Goal: Manage account settings

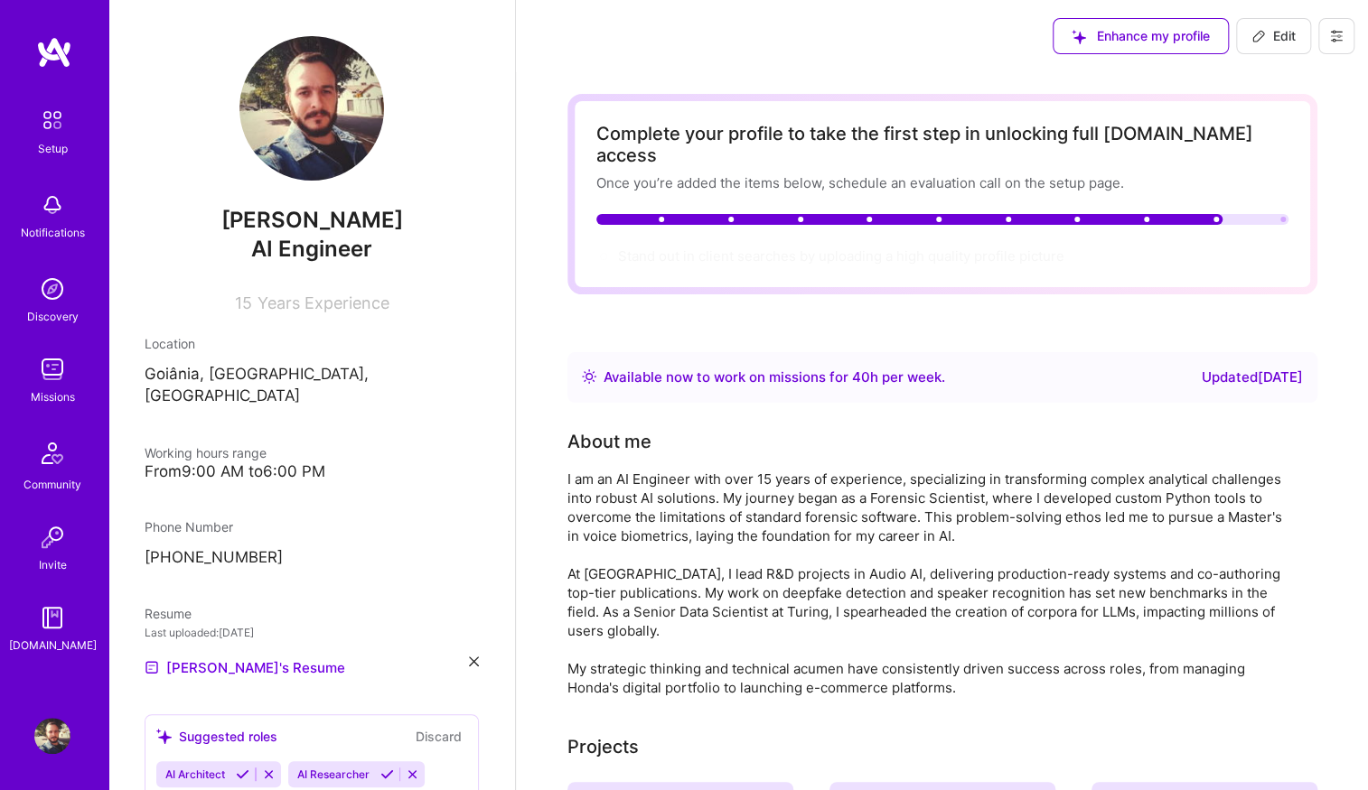
click at [307, 115] on img at bounding box center [311, 108] width 145 height 145
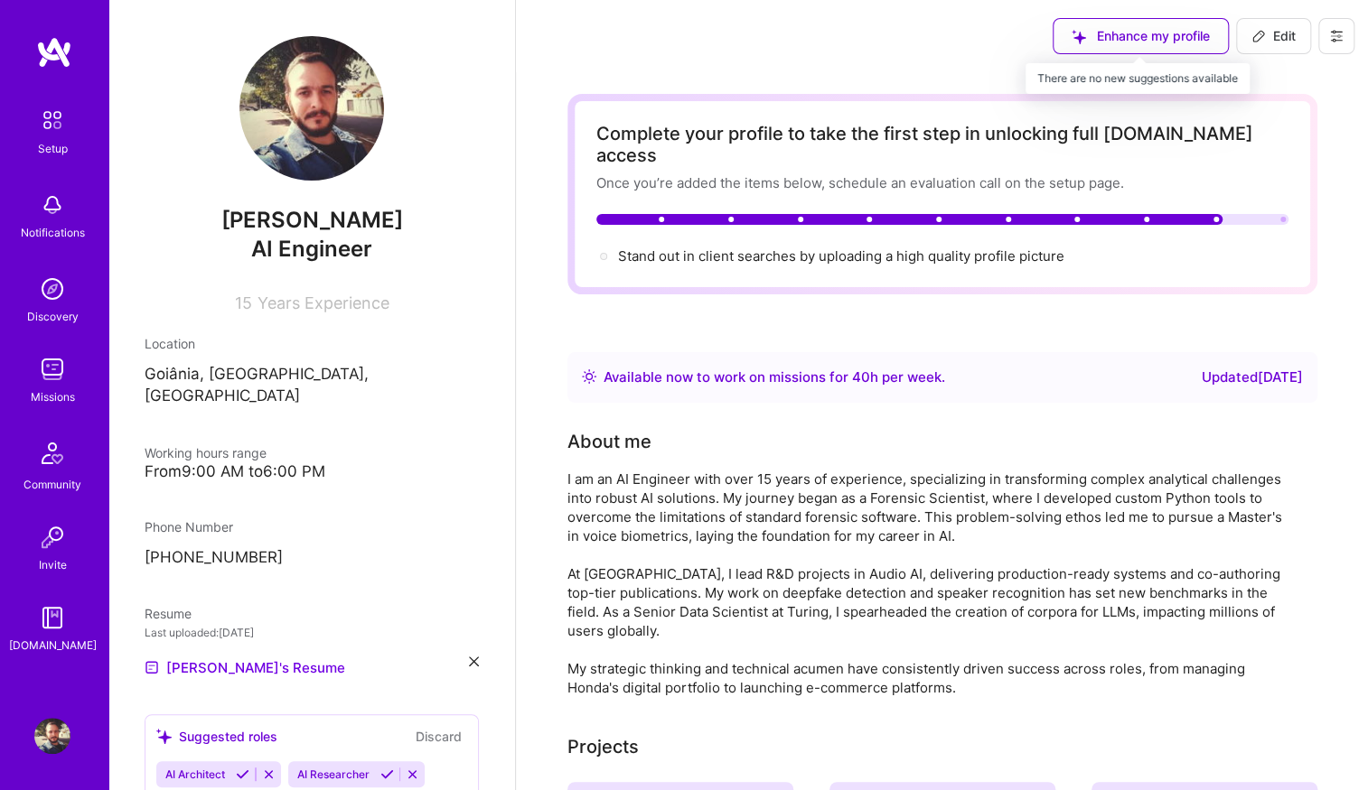
click at [1170, 42] on div "Enhance my profile" at bounding box center [1140, 36] width 176 height 36
click at [1286, 32] on span "Edit" at bounding box center [1273, 36] width 44 height 18
select select "BR"
select select "Right Now"
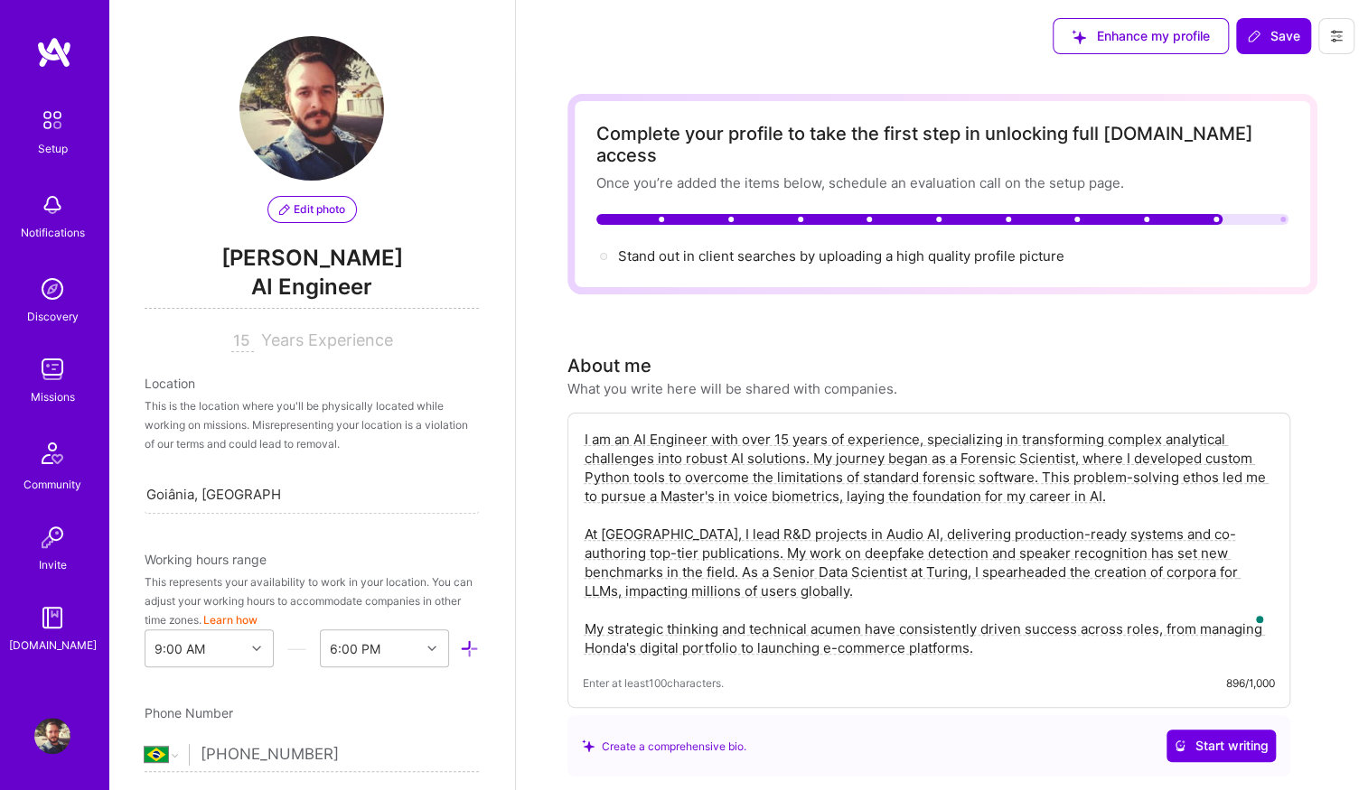
click at [297, 210] on span "Edit photo" at bounding box center [312, 209] width 66 height 16
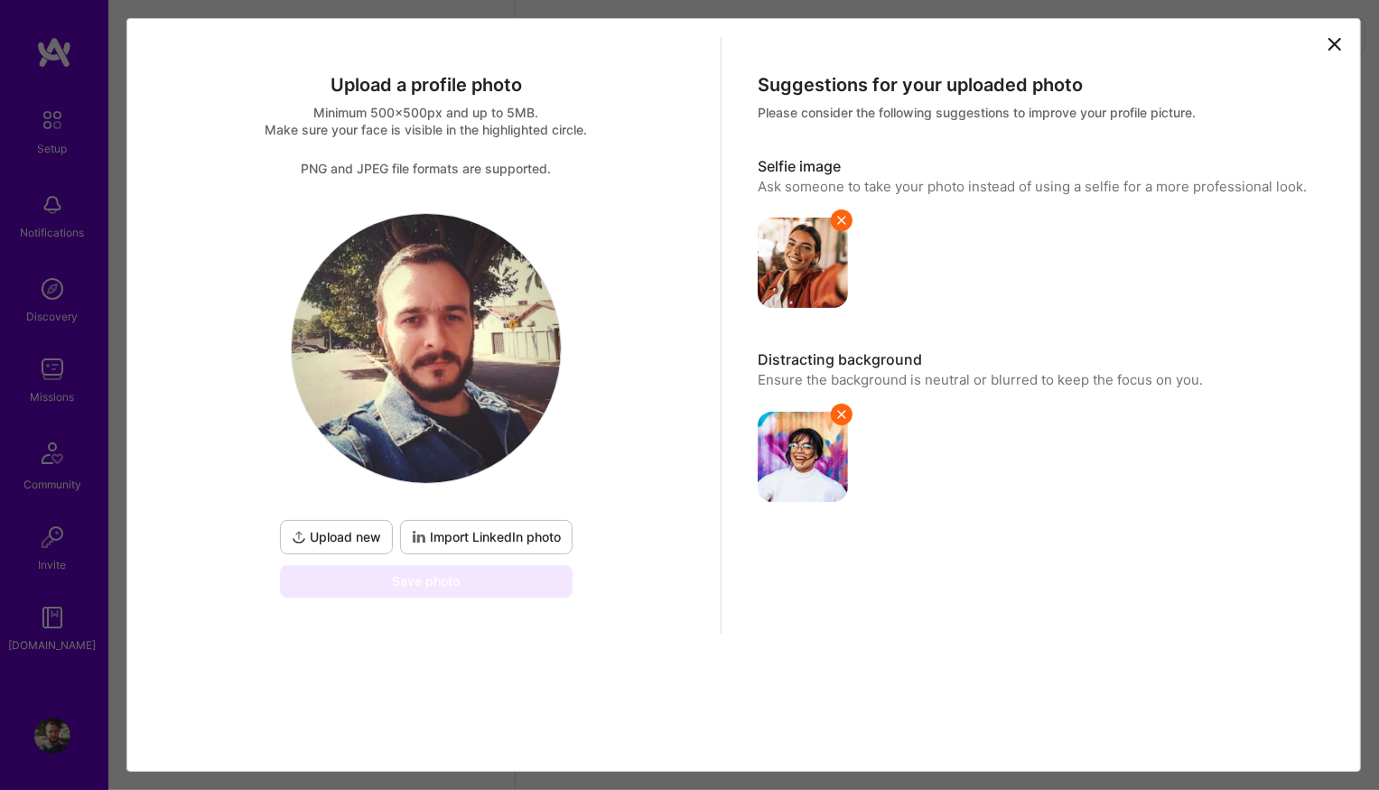
drag, startPoint x: 456, startPoint y: 341, endPoint x: 588, endPoint y: 262, distance: 154.0
click at [590, 262] on div "Upload new Import LinkedIn photo Save photo" at bounding box center [426, 405] width 562 height 385
click at [482, 535] on span "Import LinkedIn photo" at bounding box center [486, 537] width 149 height 18
click at [1330, 39] on icon at bounding box center [1335, 44] width 11 height 11
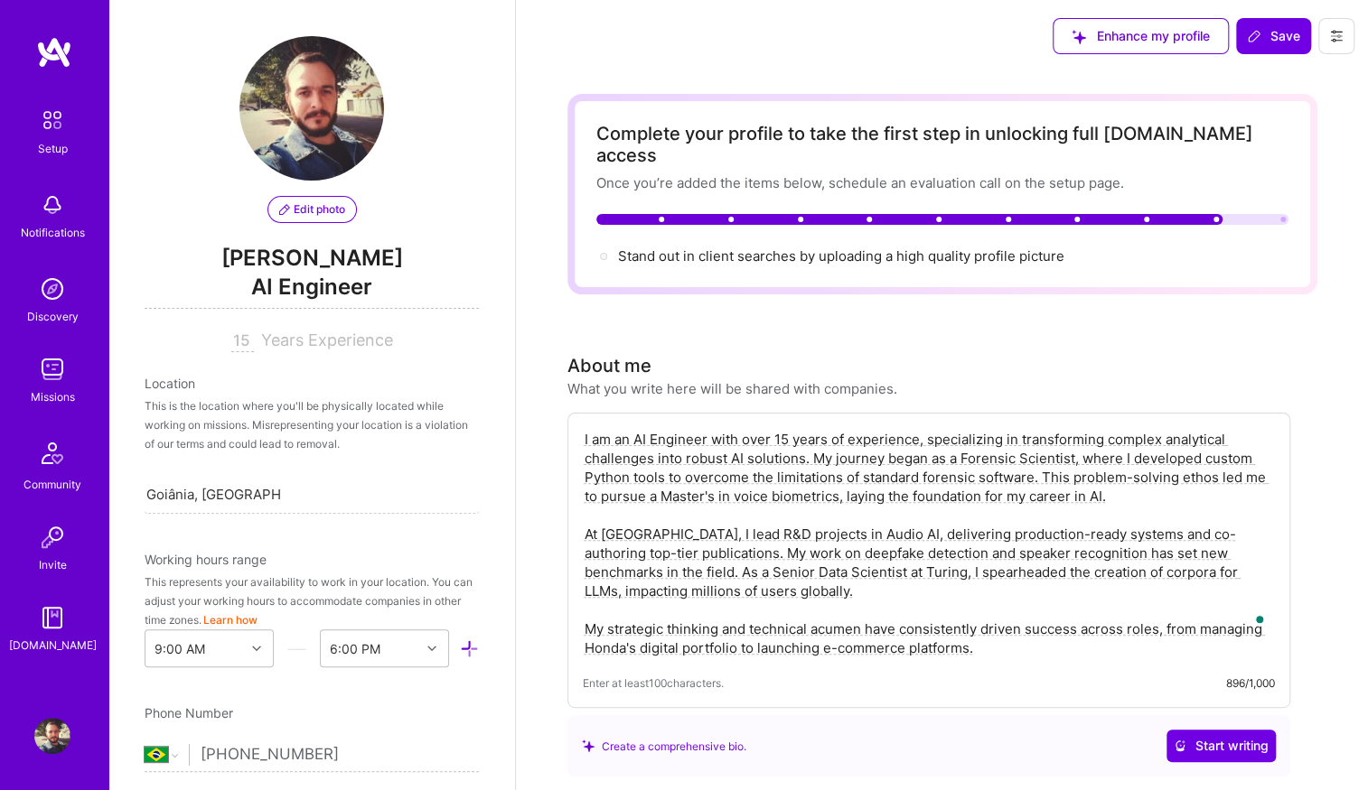
click at [56, 723] on img at bounding box center [52, 736] width 36 height 36
click at [53, 732] on img at bounding box center [52, 736] width 36 height 36
click at [54, 629] on img at bounding box center [52, 618] width 36 height 36
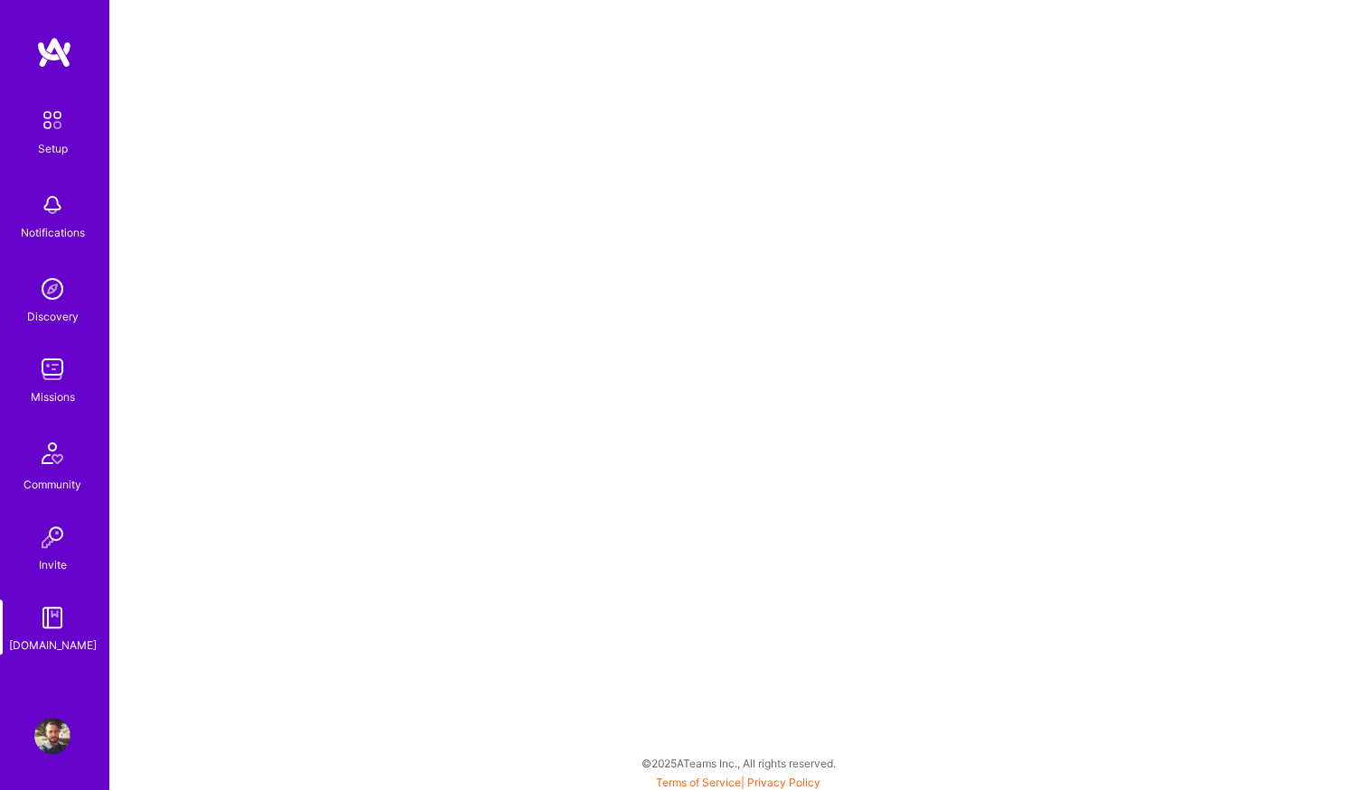
click at [58, 539] on img at bounding box center [52, 537] width 36 height 36
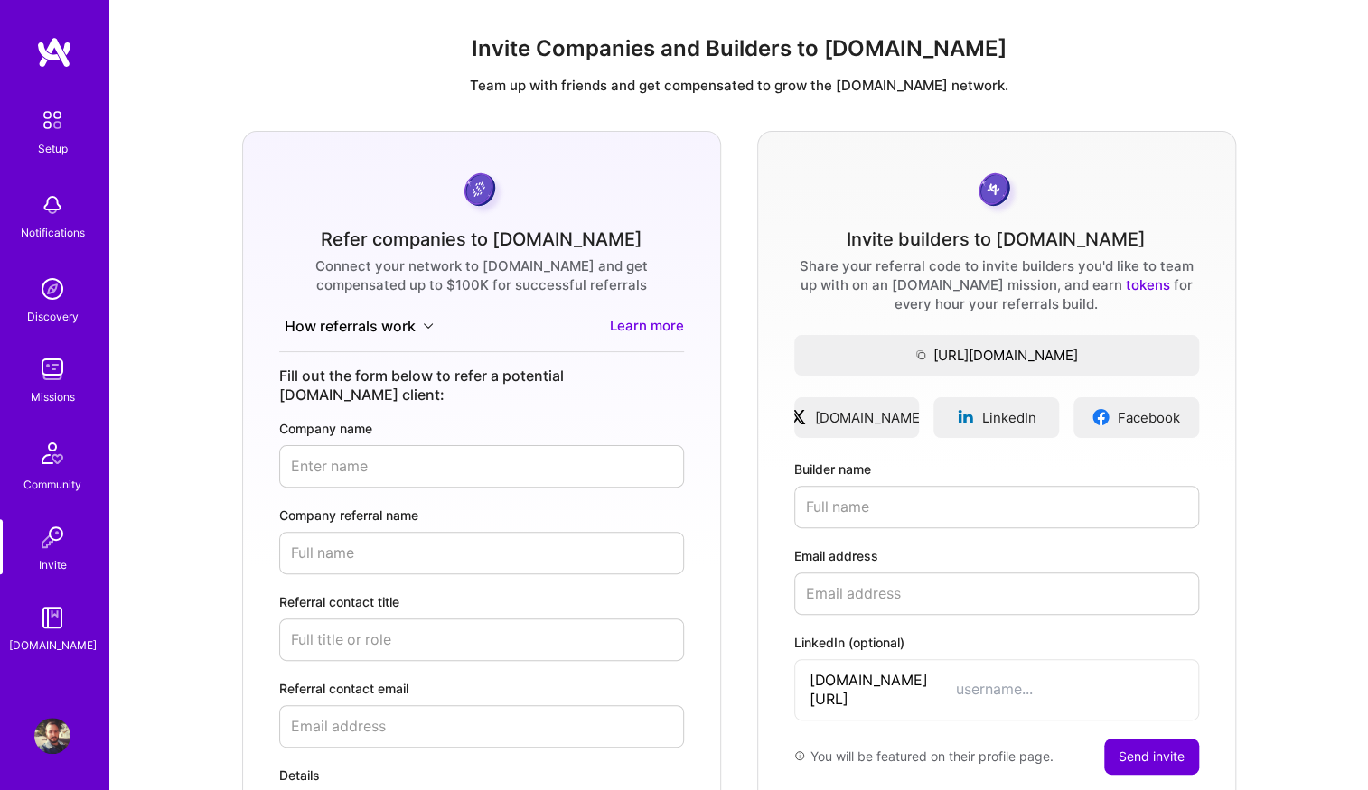
click at [52, 461] on img at bounding box center [52, 453] width 43 height 43
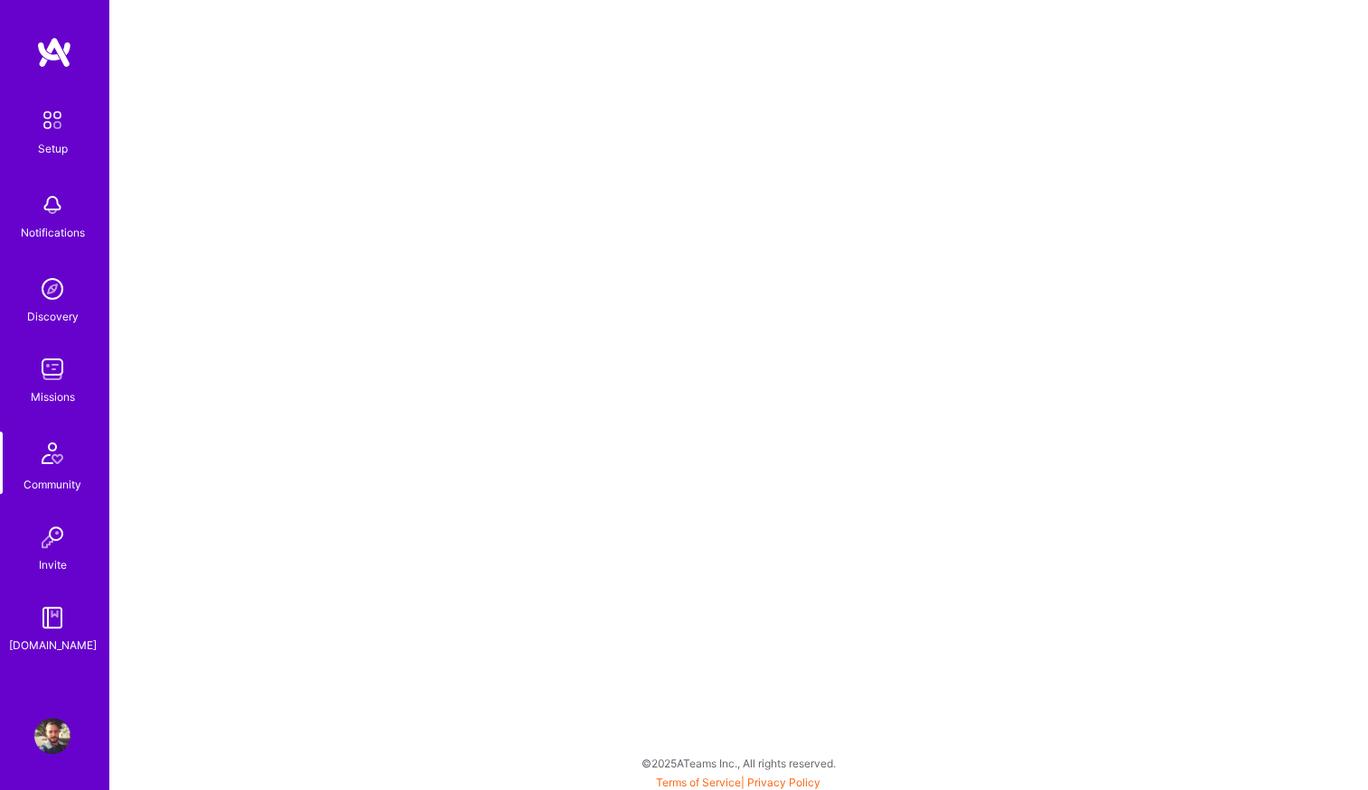
click at [49, 378] on img at bounding box center [52, 369] width 36 height 36
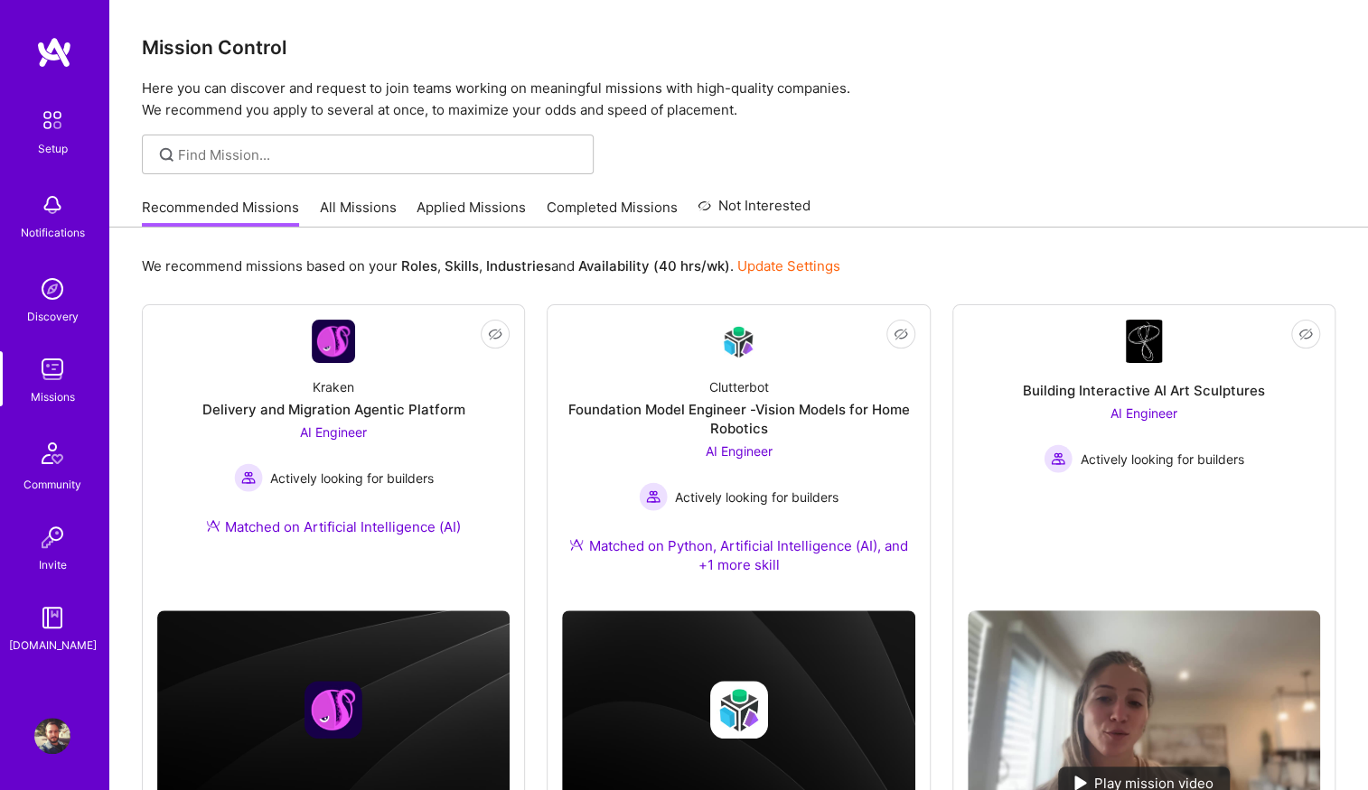
click at [55, 121] on img at bounding box center [52, 120] width 38 height 38
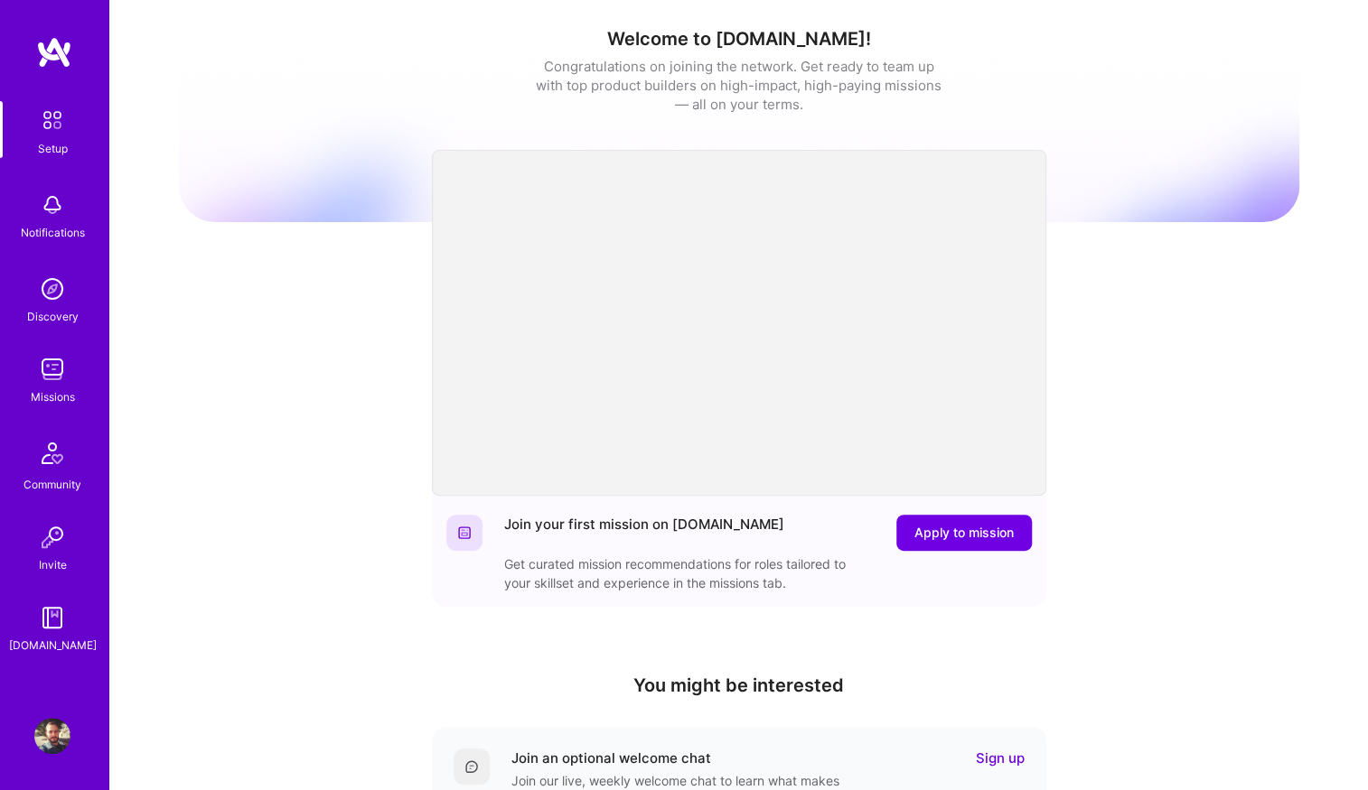
click at [57, 294] on img at bounding box center [52, 289] width 36 height 36
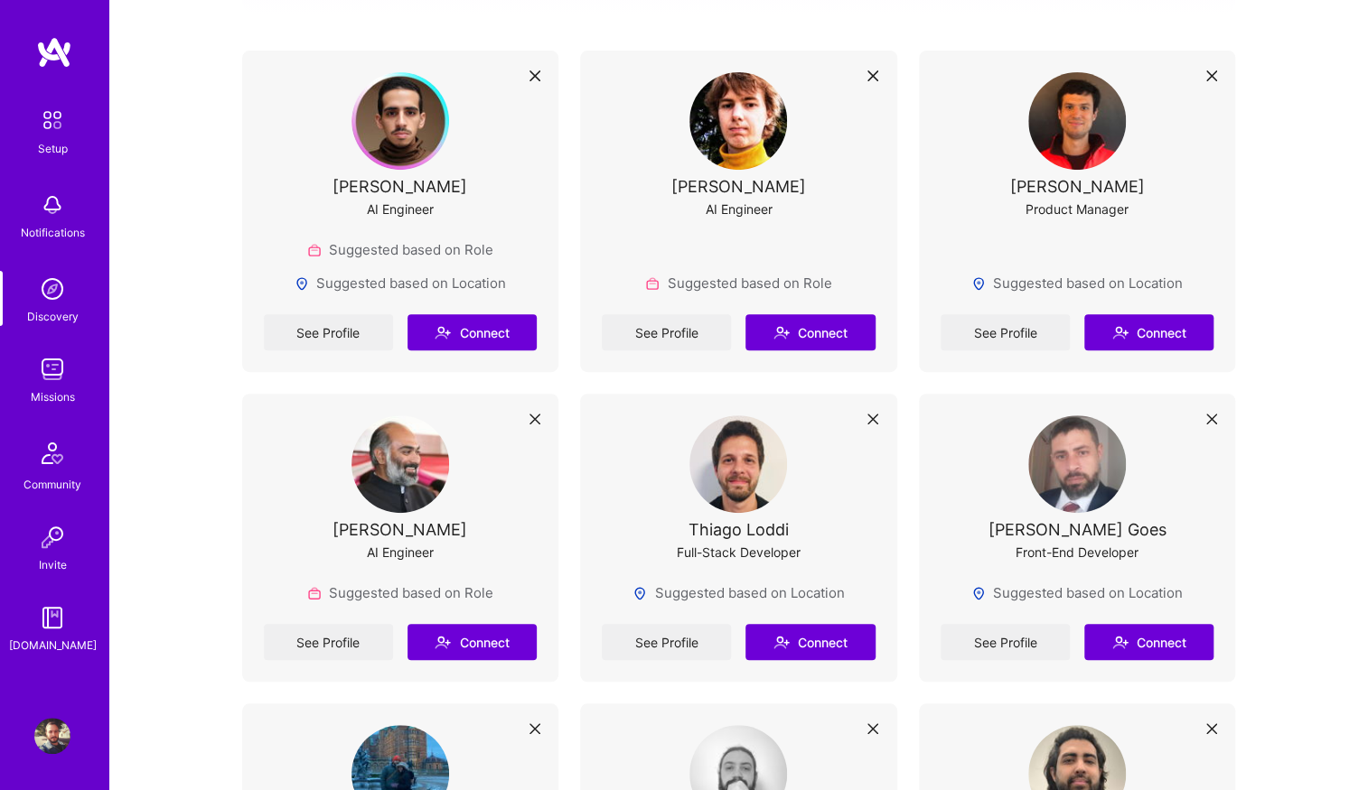
scroll to position [394, 0]
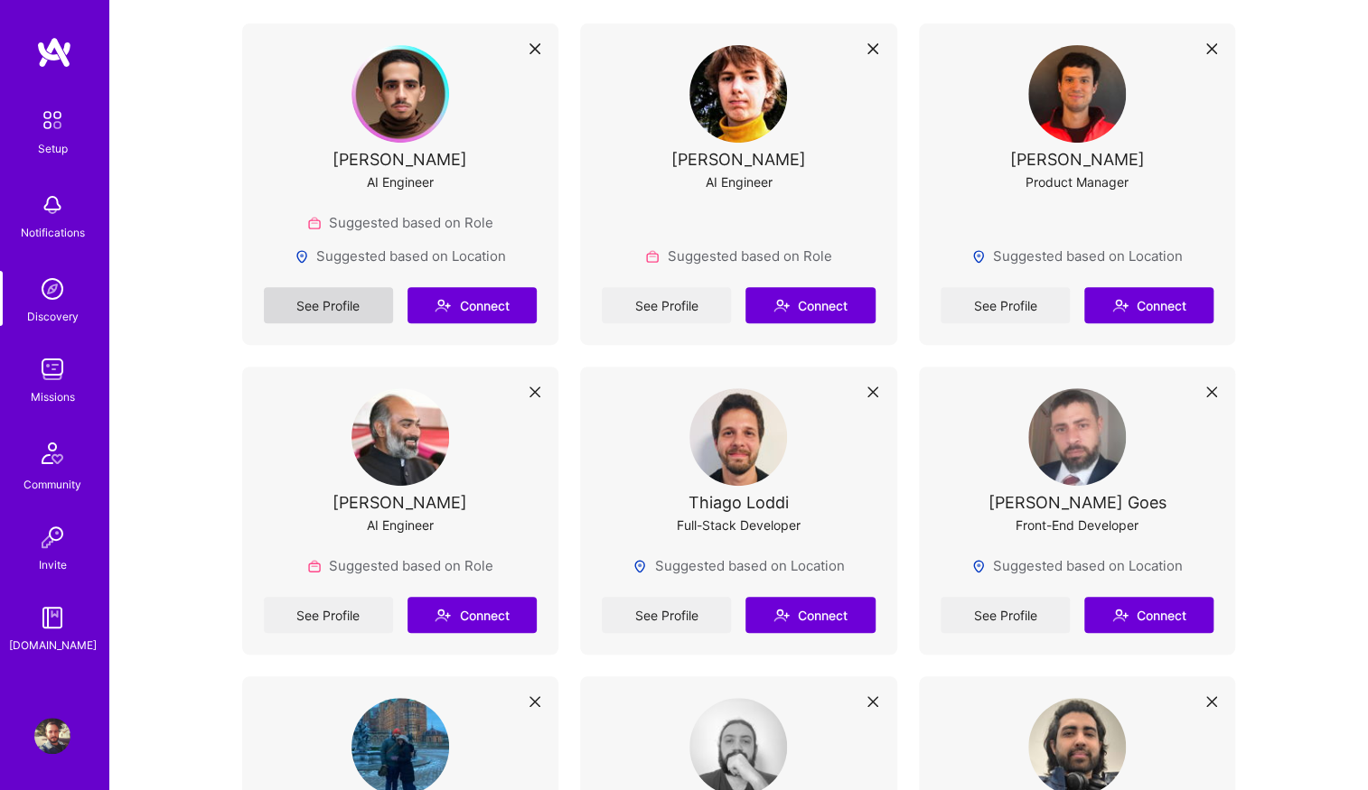
click at [348, 303] on link "See Profile" at bounding box center [328, 305] width 129 height 36
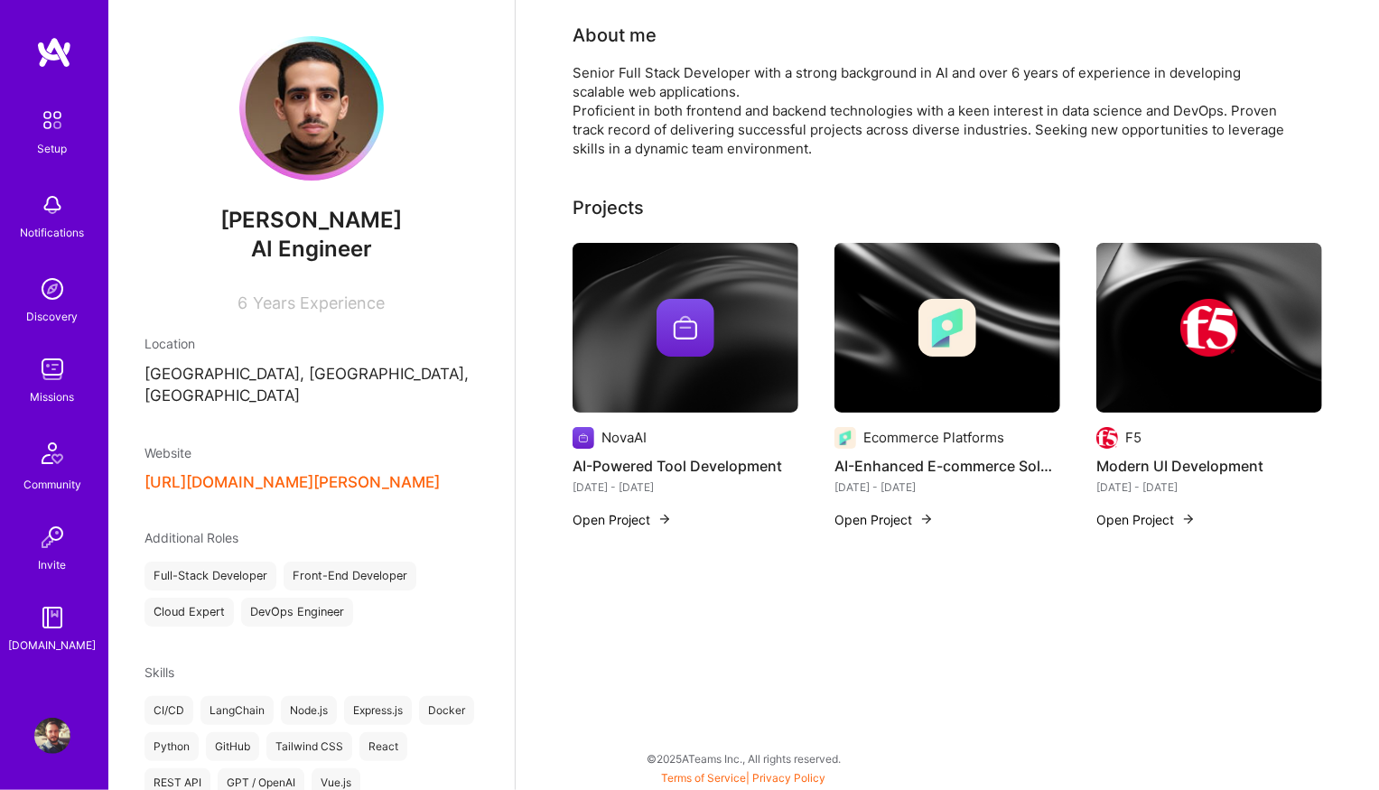
click at [681, 360] on img at bounding box center [686, 328] width 226 height 170
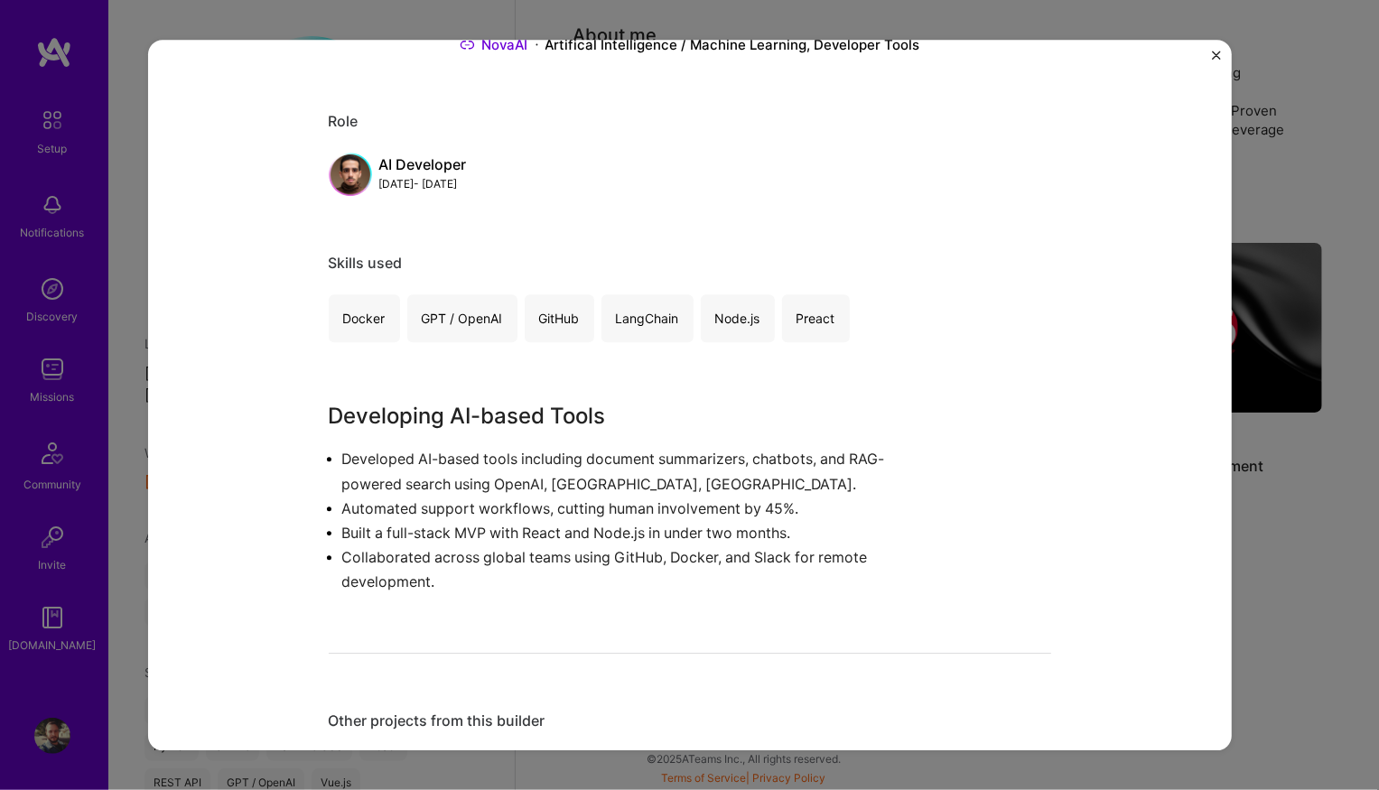
scroll to position [490, 0]
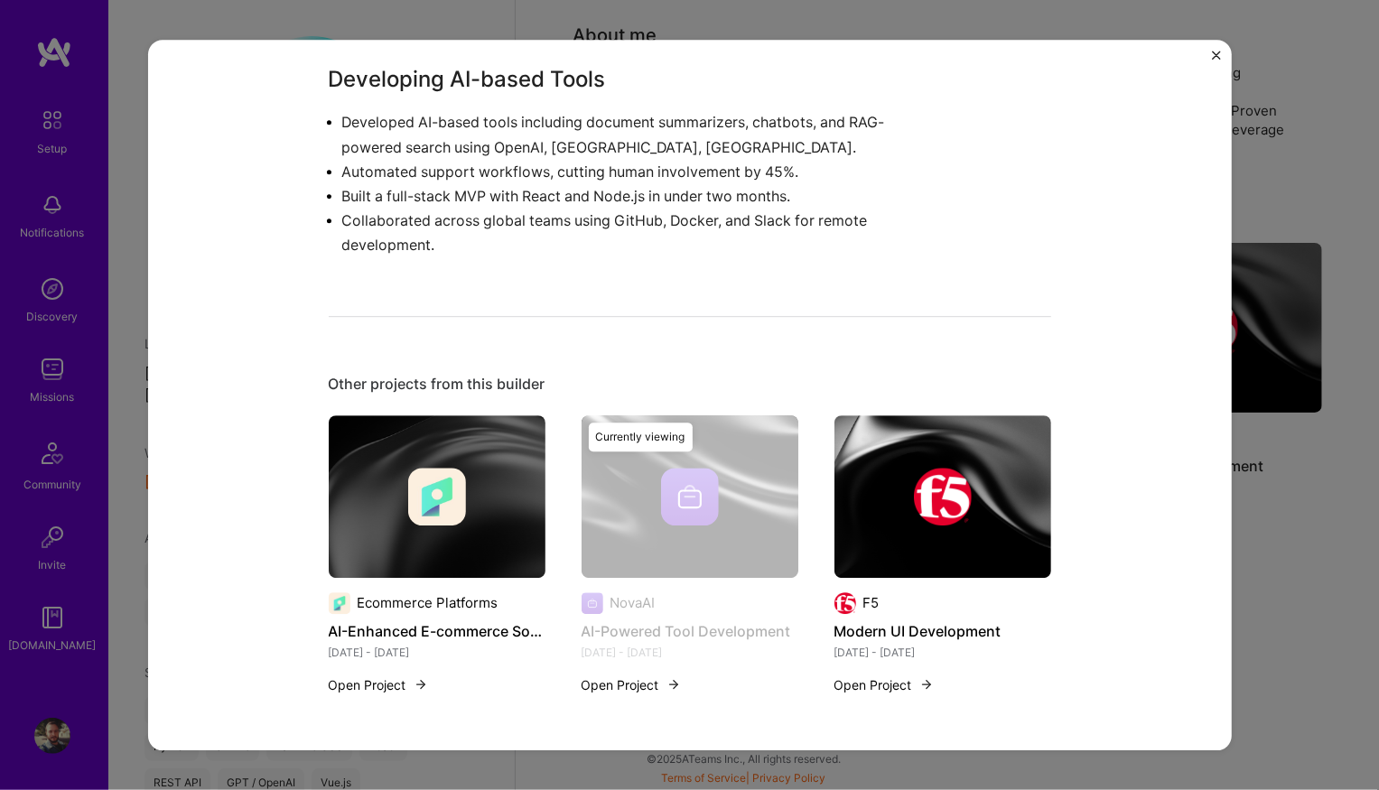
click at [1283, 258] on div "AI-Powered Tool Development NovaAI Artifical Intelligence / Machine Learning, D…" at bounding box center [689, 395] width 1379 height 790
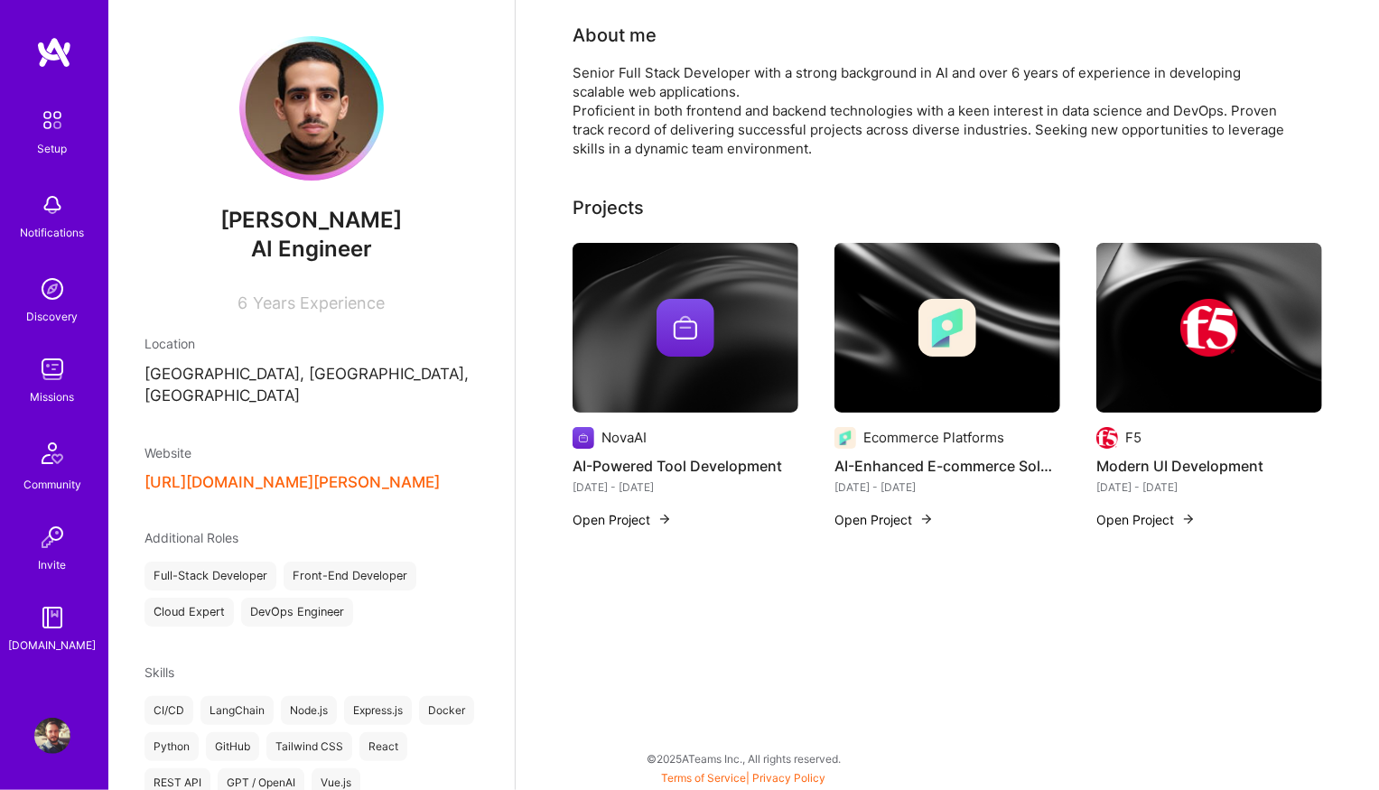
click at [303, 473] on button "[URL][DOMAIN_NAME][PERSON_NAME]" at bounding box center [292, 482] width 295 height 19
